Goal: Information Seeking & Learning: Find specific fact

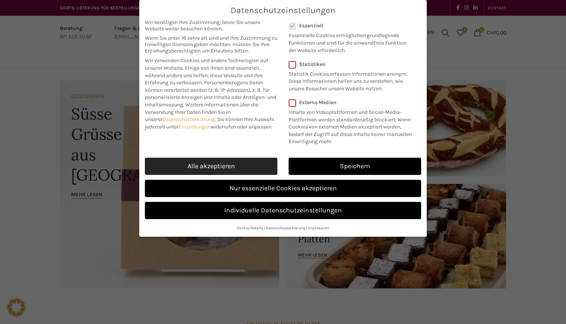
click at [224, 161] on link "Alle akzeptieren" at bounding box center [211, 166] width 133 height 17
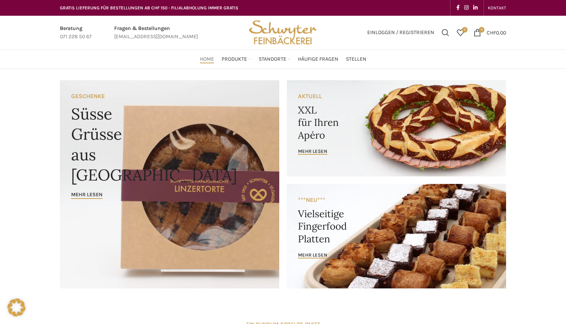
checkbox input "true"
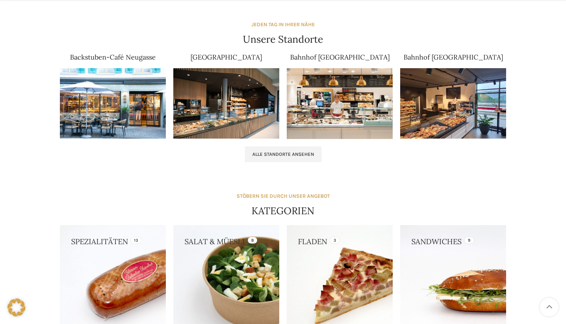
scroll to position [471, 0]
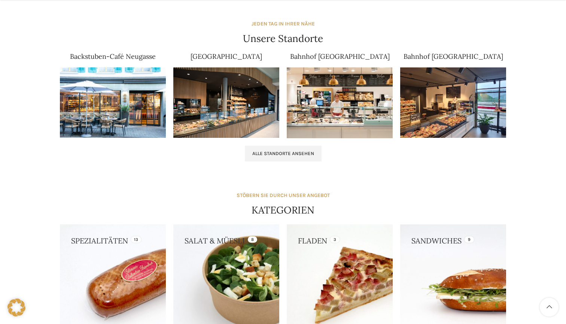
click at [247, 90] on img at bounding box center [226, 102] width 106 height 71
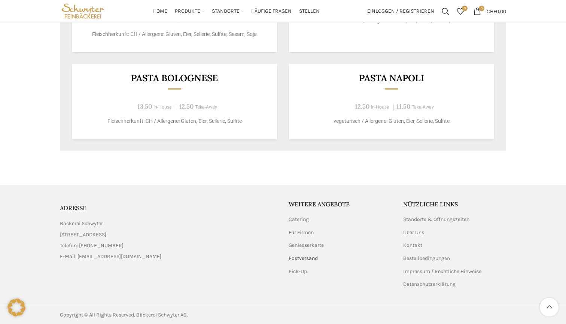
scroll to position [653, 0]
click at [413, 221] on link "Standorte & Öffnungszeiten" at bounding box center [436, 219] width 67 height 7
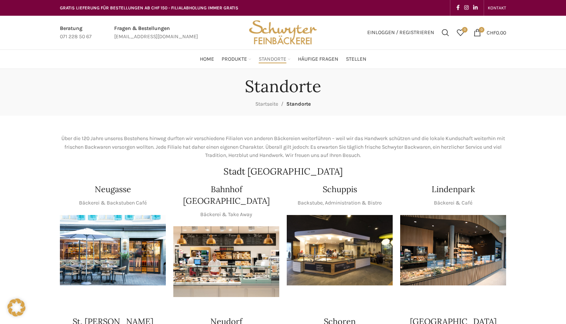
click at [460, 239] on img "1 / 1" at bounding box center [453, 250] width 106 height 71
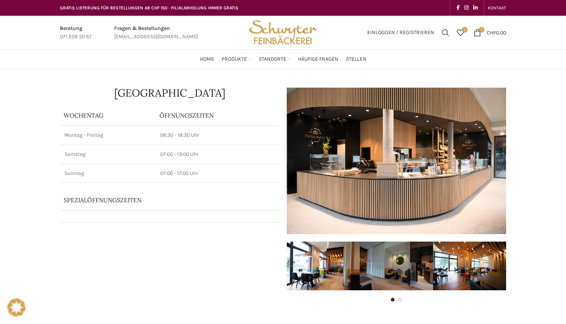
click at [170, 135] on p "06:30 - 18:30 Uhr" at bounding box center [217, 134] width 115 height 7
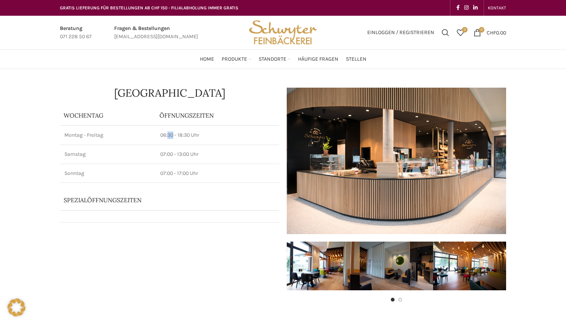
click at [170, 135] on p "06:30 - 18:30 Uhr" at bounding box center [217, 134] width 115 height 7
